Goal: Navigation & Orientation: Find specific page/section

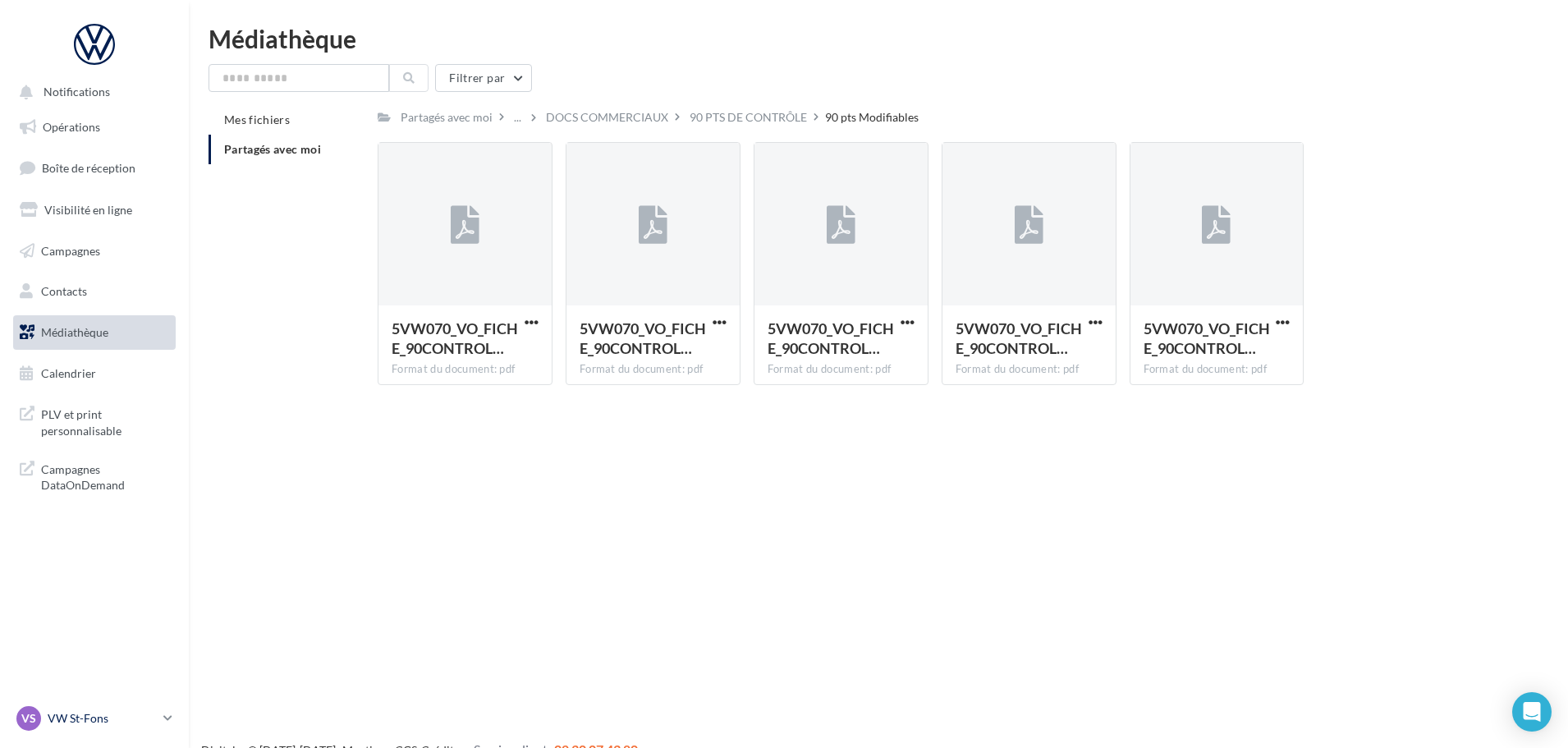
click at [117, 719] on p "VW St-Fons" at bounding box center [102, 718] width 109 height 16
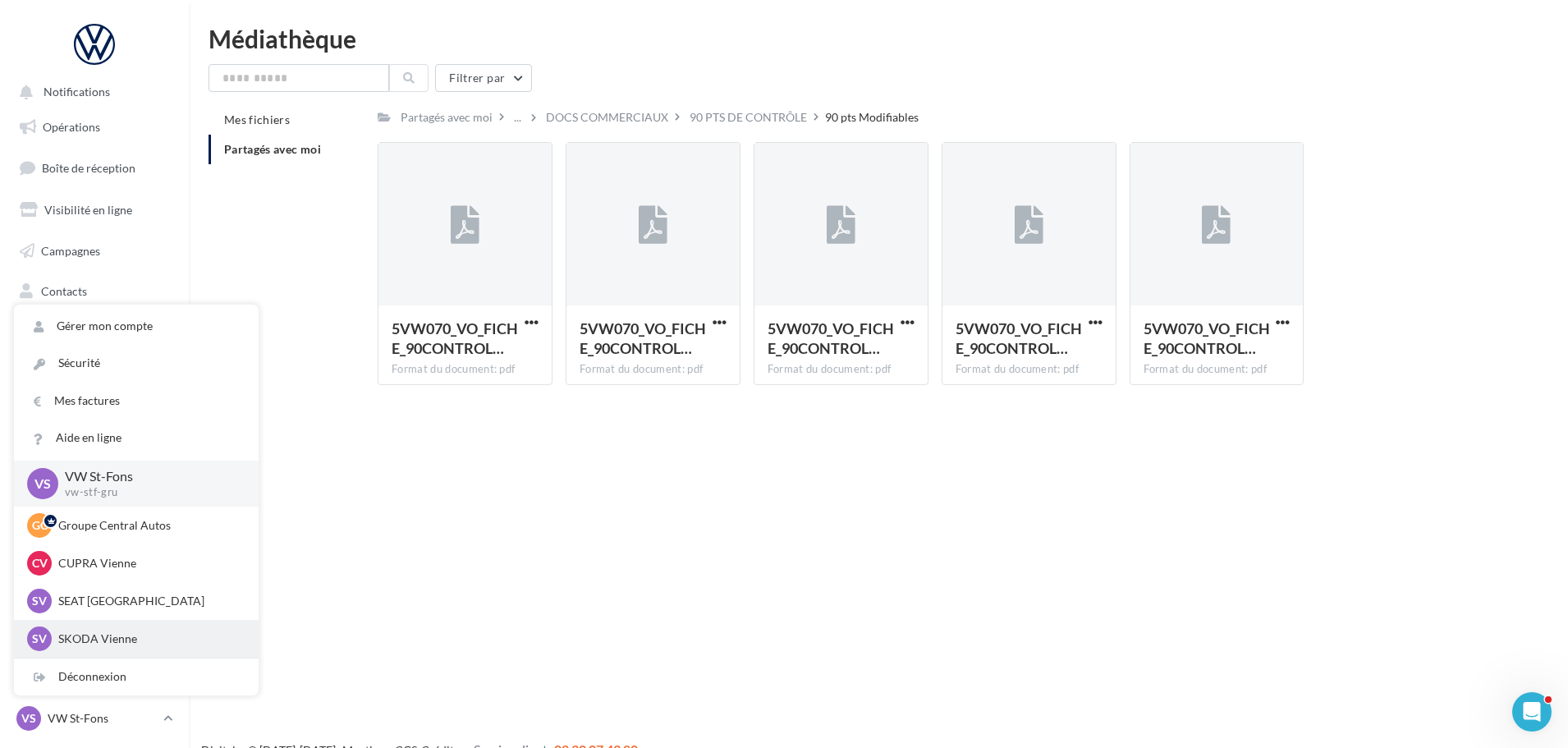
click at [114, 634] on p "SKODA Vienne" at bounding box center [148, 639] width 181 height 16
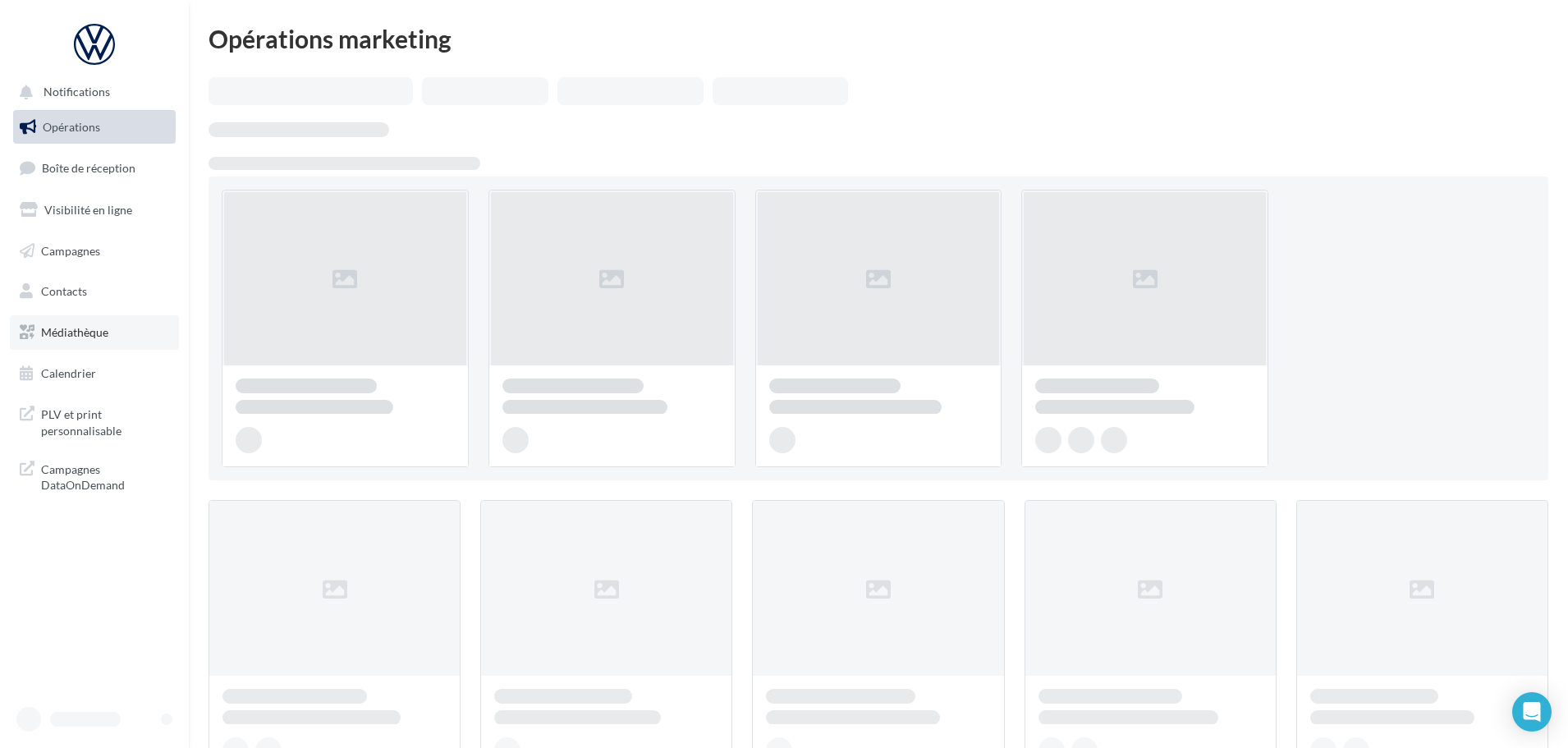
click at [41, 327] on link "Médiathèque" at bounding box center [94, 333] width 169 height 35
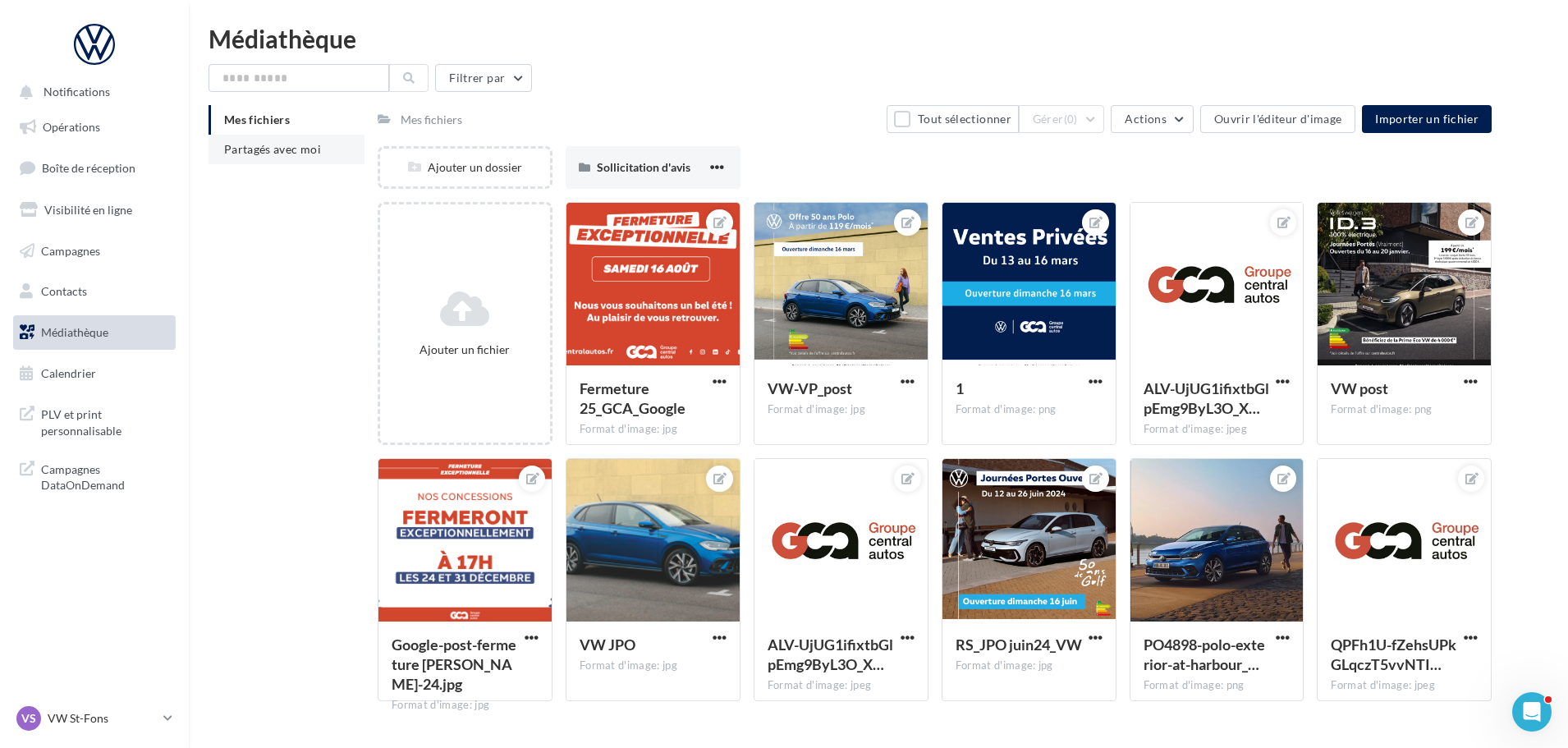
click at [261, 148] on span "Partagés avec moi" at bounding box center [272, 149] width 97 height 14
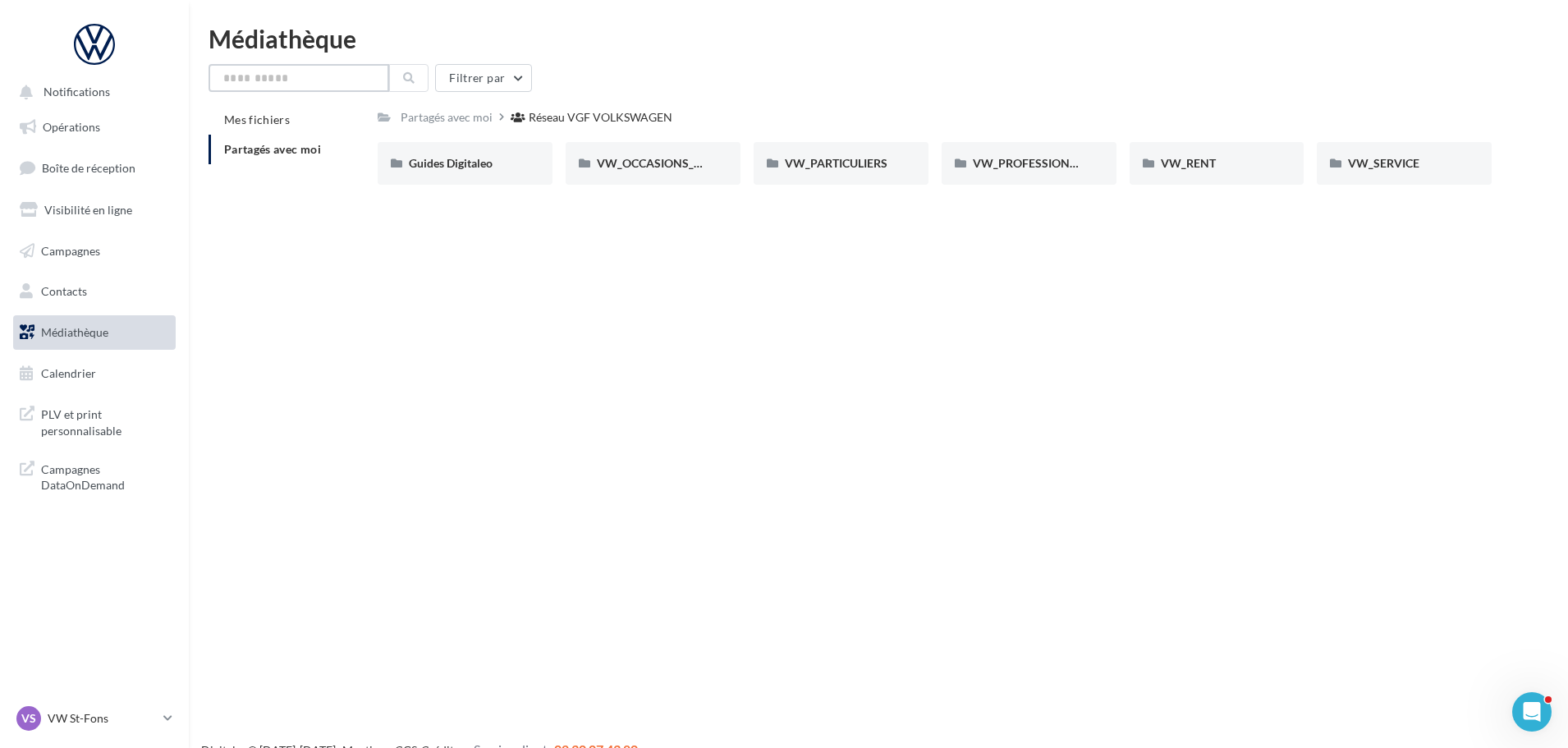
click at [299, 83] on input "text" at bounding box center [298, 78] width 181 height 28
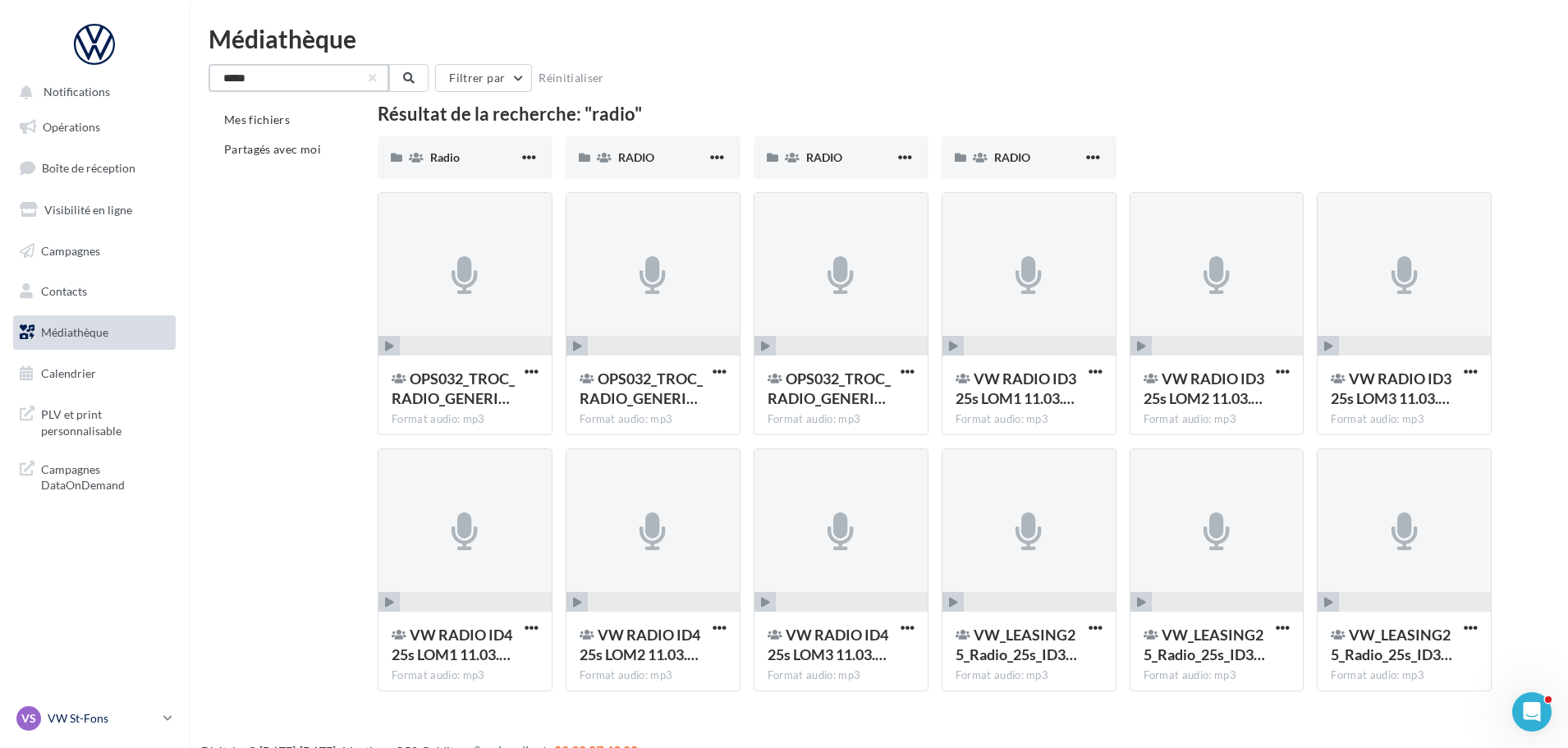
type input "*****"
click at [90, 723] on p "VW St-Fons" at bounding box center [102, 718] width 109 height 16
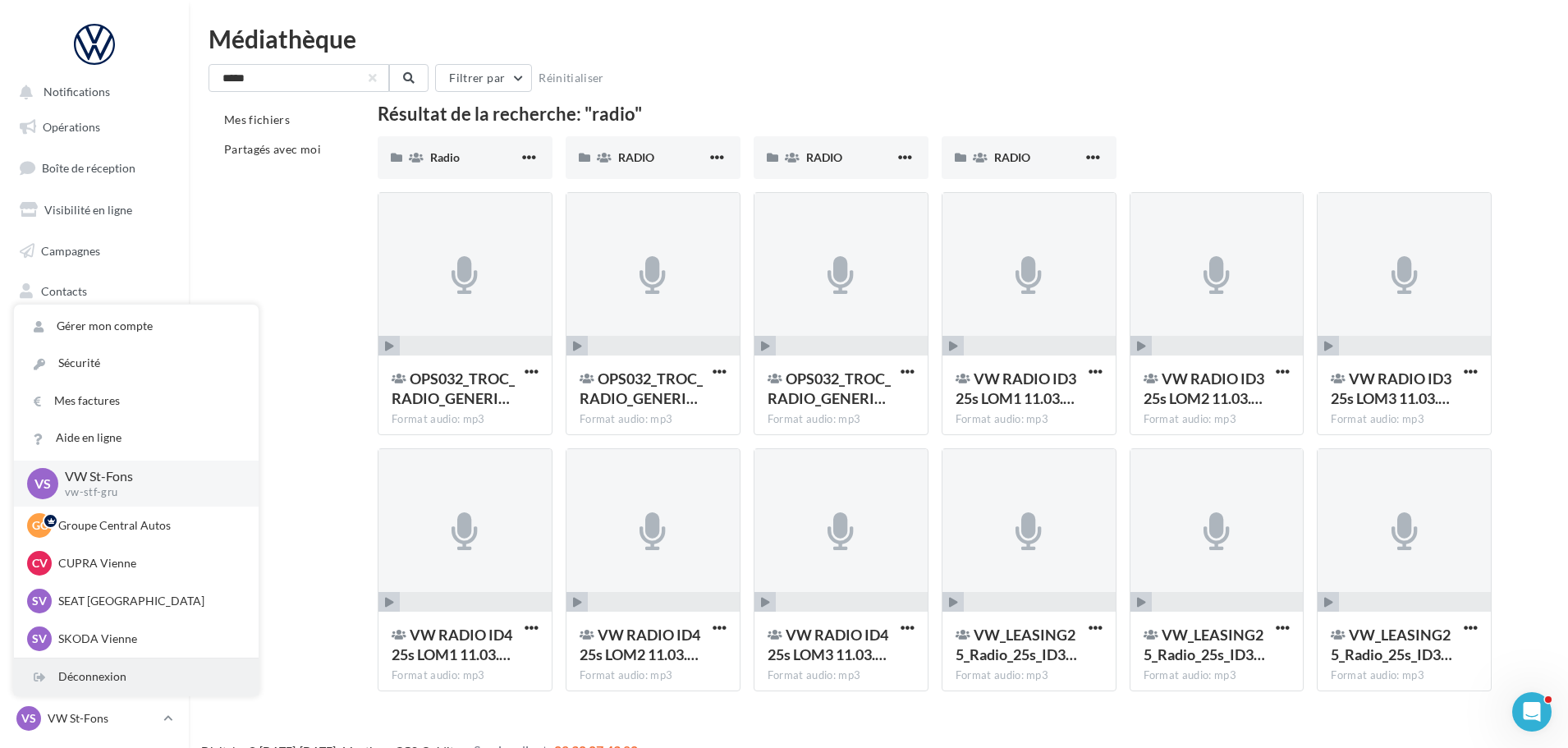
click at [88, 678] on div "Déconnexion" at bounding box center [136, 677] width 245 height 37
